Goal: Browse casually

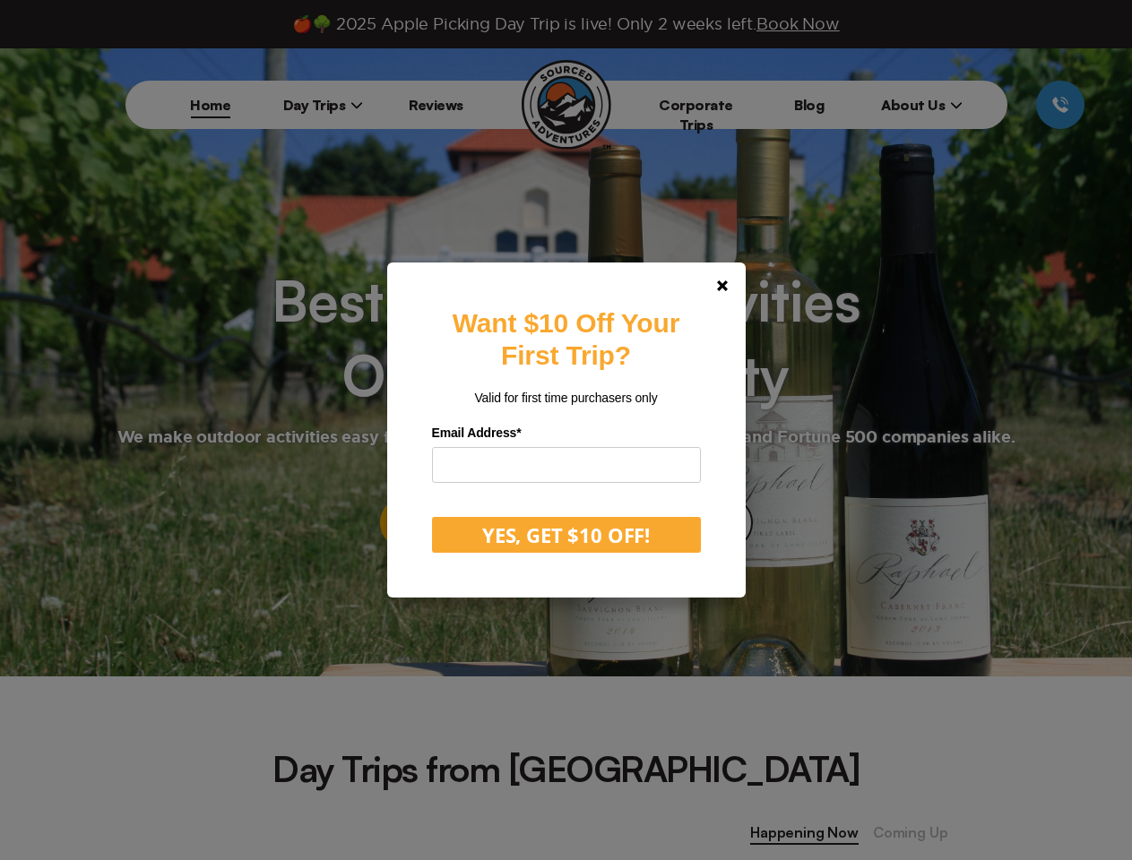
click at [565, 430] on label "Email Address *" at bounding box center [566, 433] width 269 height 28
click at [728, 286] on polygon at bounding box center [722, 285] width 11 height 11
